Goal: Information Seeking & Learning: Learn about a topic

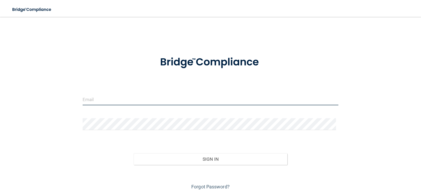
click at [134, 98] on input "email" at bounding box center [211, 99] width 256 height 12
type input "[EMAIL_ADDRESS][DOMAIN_NAME]"
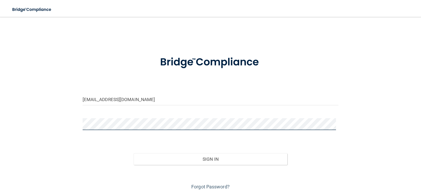
click at [134, 153] on button "Sign In" at bounding box center [211, 159] width 154 height 12
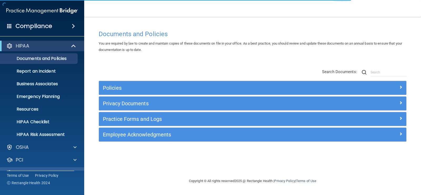
scroll to position [24, 0]
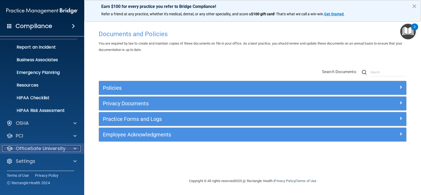
click at [58, 148] on p "OfficeSafe University" at bounding box center [41, 148] width 50 height 6
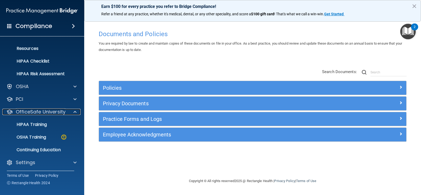
scroll to position [62, 0]
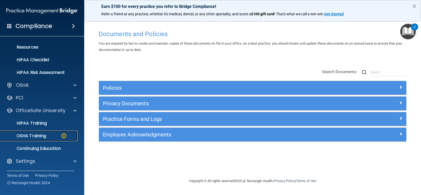
click at [54, 139] on link "OSHA Training" at bounding box center [36, 135] width 83 height 11
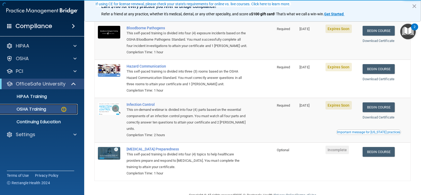
scroll to position [53, 0]
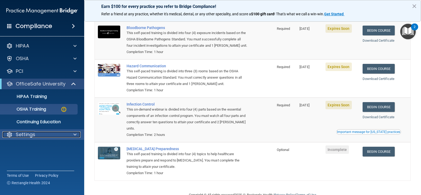
click at [34, 136] on p "Settings" at bounding box center [25, 134] width 19 height 6
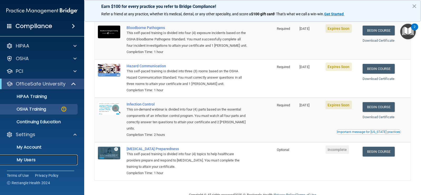
click at [34, 157] on p "My Users" at bounding box center [39, 159] width 72 height 5
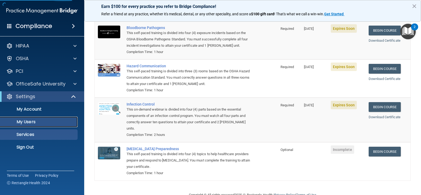
select select "20"
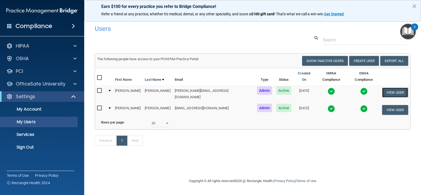
click at [391, 87] on button "View User" at bounding box center [395, 92] width 26 height 10
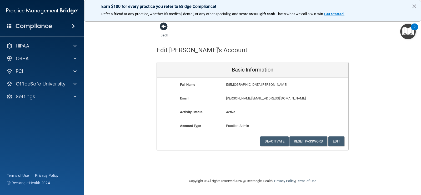
click at [164, 27] on span at bounding box center [164, 26] width 8 height 8
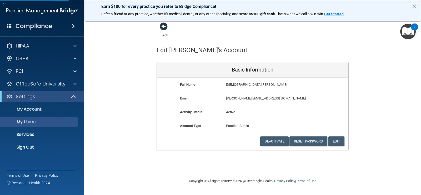
select select "20"
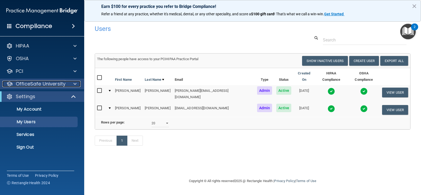
click at [51, 83] on p "OfficeSafe University" at bounding box center [41, 84] width 50 height 6
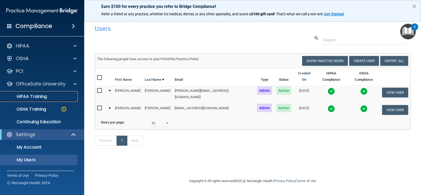
click at [49, 95] on div "HIPAA Training" at bounding box center [39, 96] width 72 height 5
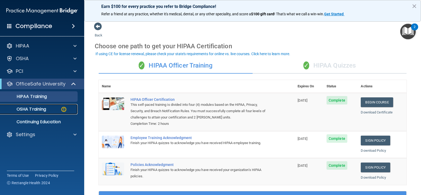
click at [44, 109] on p "OSHA Training" at bounding box center [24, 108] width 43 height 5
